Goal: Find contact information: Find contact information

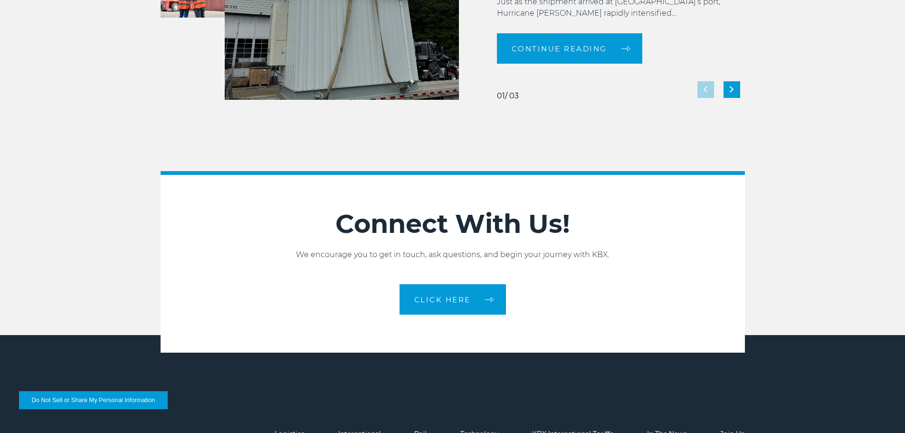
scroll to position [2119, 0]
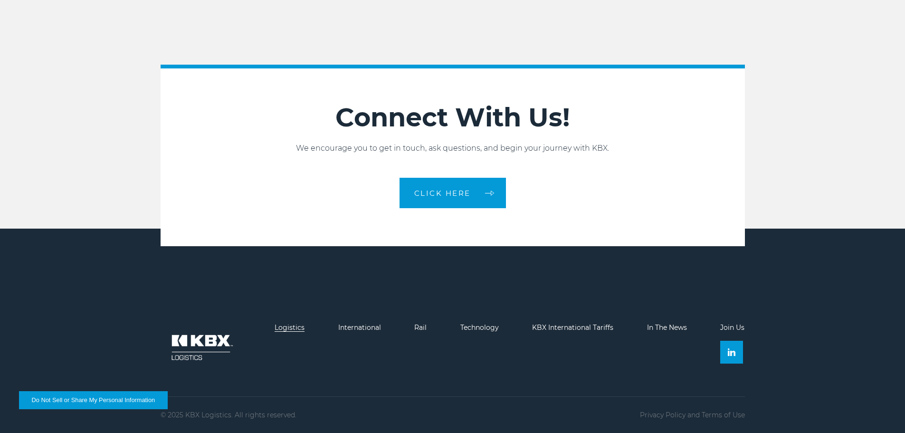
click at [285, 328] on link "Logistics" at bounding box center [289, 327] width 30 height 9
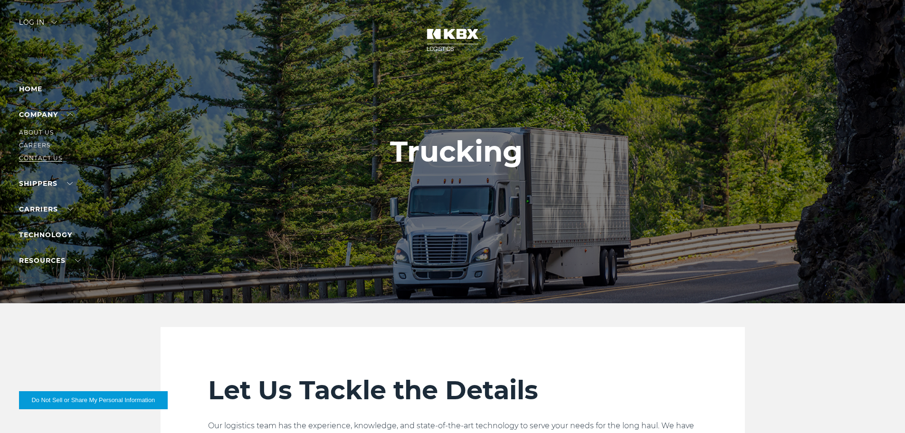
click at [50, 157] on link "Contact Us" at bounding box center [40, 157] width 43 height 7
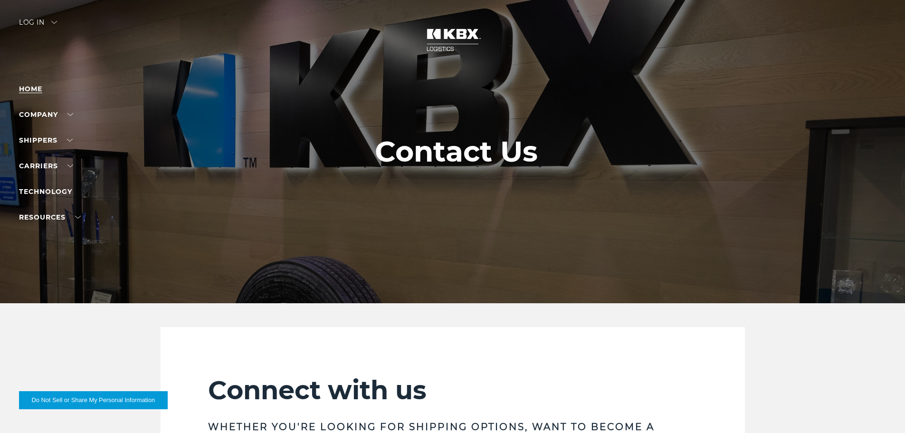
click at [37, 87] on link "Home" at bounding box center [30, 89] width 23 height 9
